Goal: Navigation & Orientation: Find specific page/section

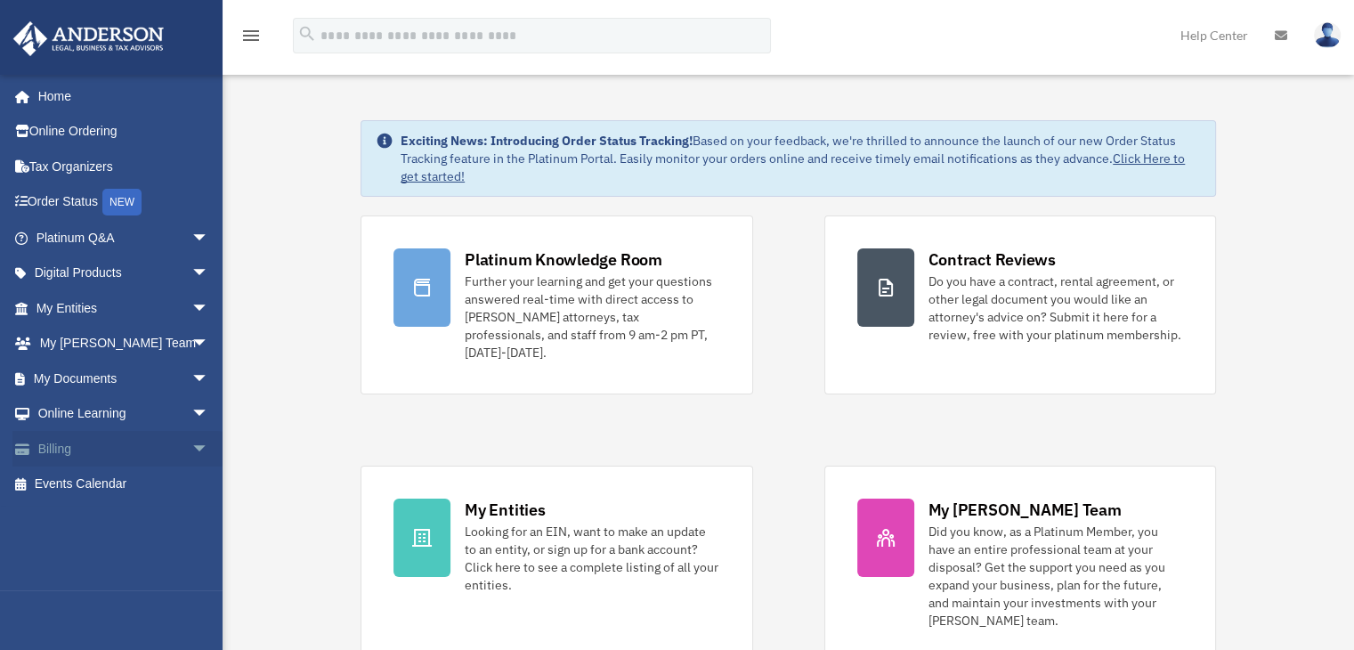
click at [80, 450] on link "Billing arrow_drop_down" at bounding box center [123, 449] width 223 height 36
click at [191, 449] on span "arrow_drop_down" at bounding box center [209, 449] width 36 height 36
click at [107, 509] on link "Past Invoices" at bounding box center [130, 520] width 211 height 36
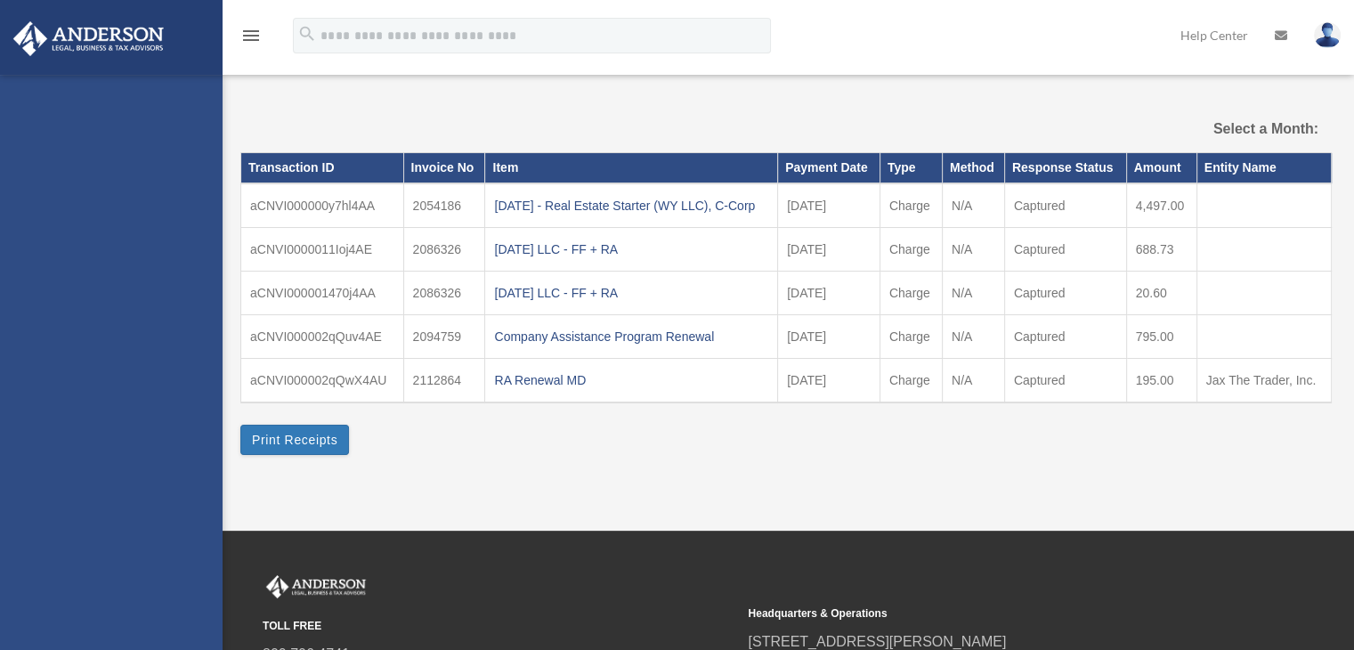
select select
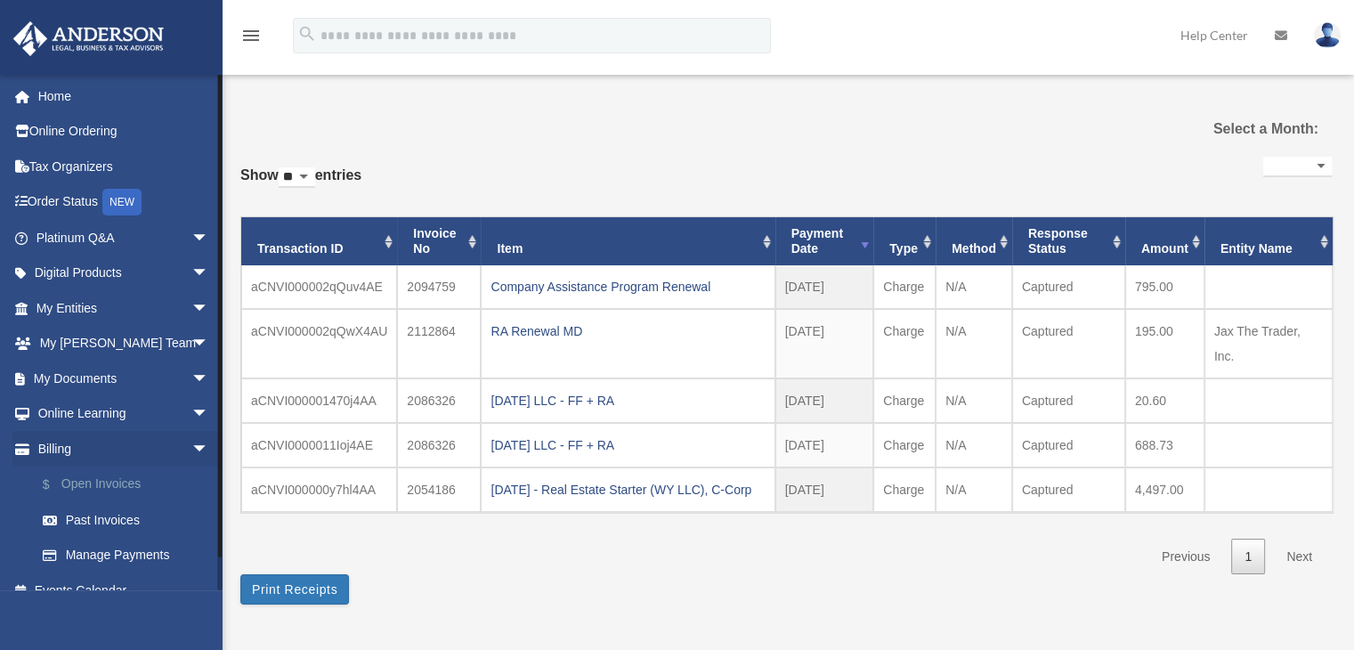
click at [108, 485] on link "$ Open Invoices" at bounding box center [130, 484] width 211 height 36
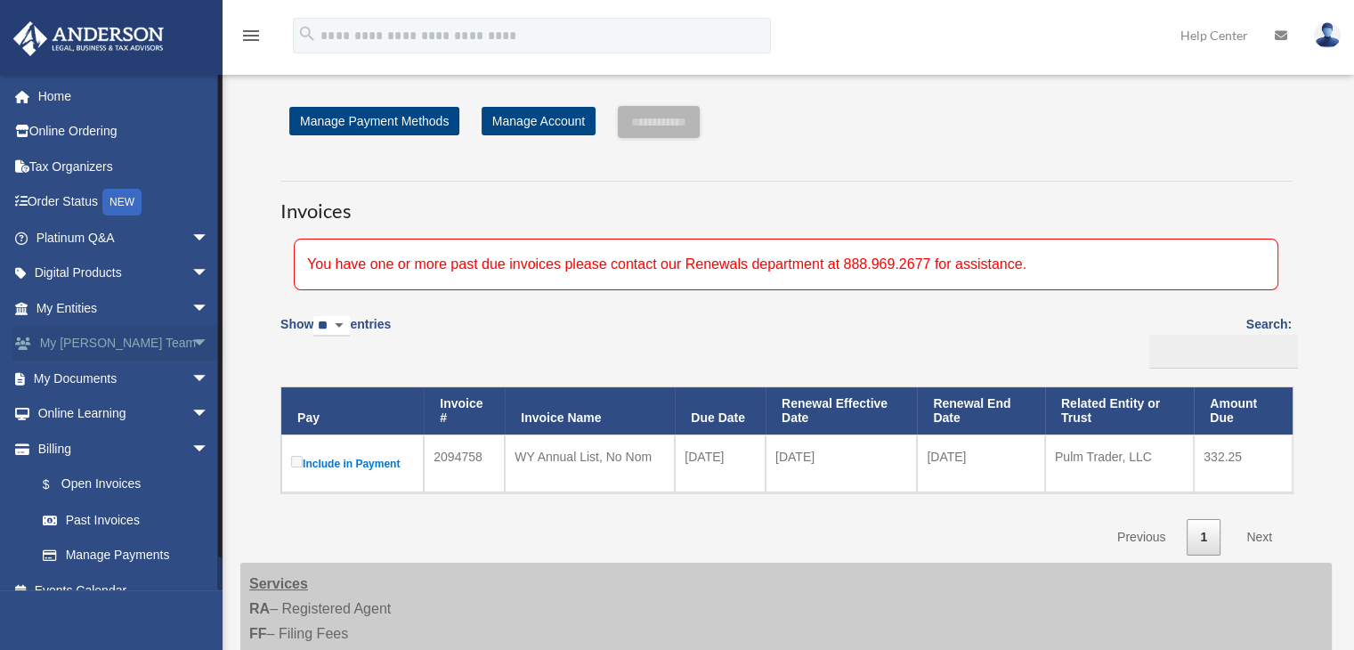
click at [191, 343] on span "arrow_drop_down" at bounding box center [209, 344] width 36 height 36
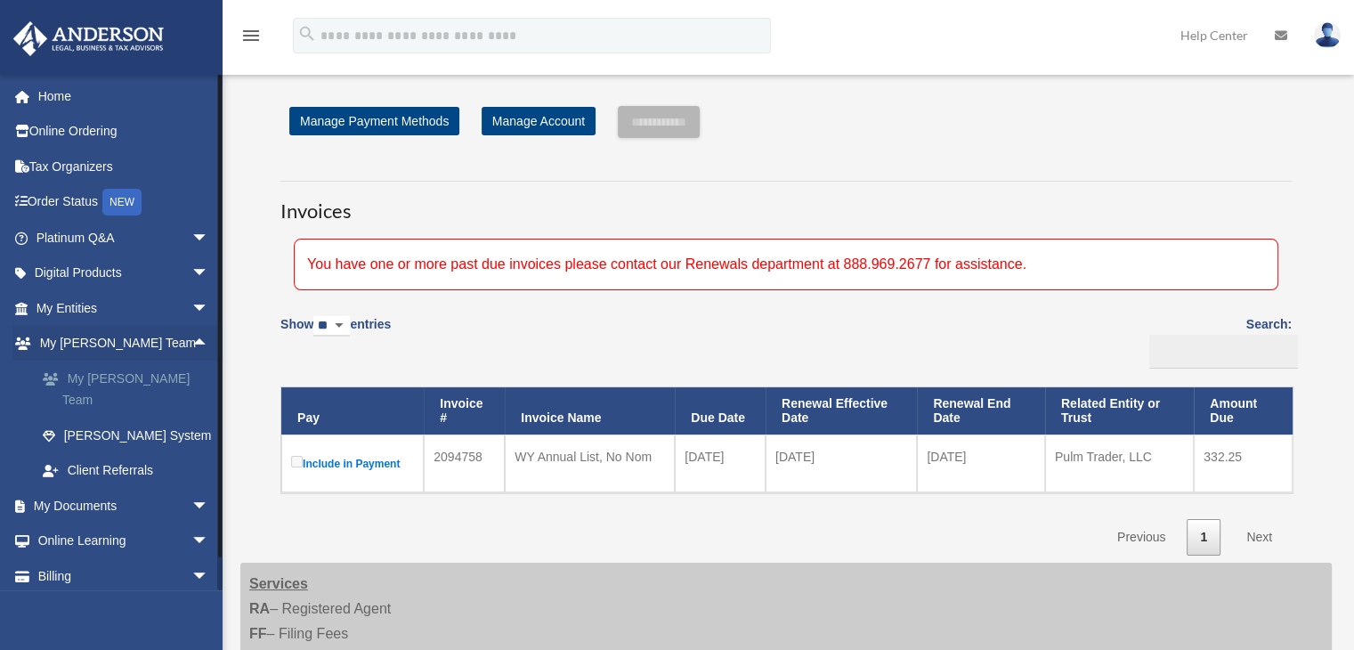
click at [128, 380] on link "My [PERSON_NAME] Team" at bounding box center [130, 388] width 211 height 57
